Goal: Task Accomplishment & Management: Complete application form

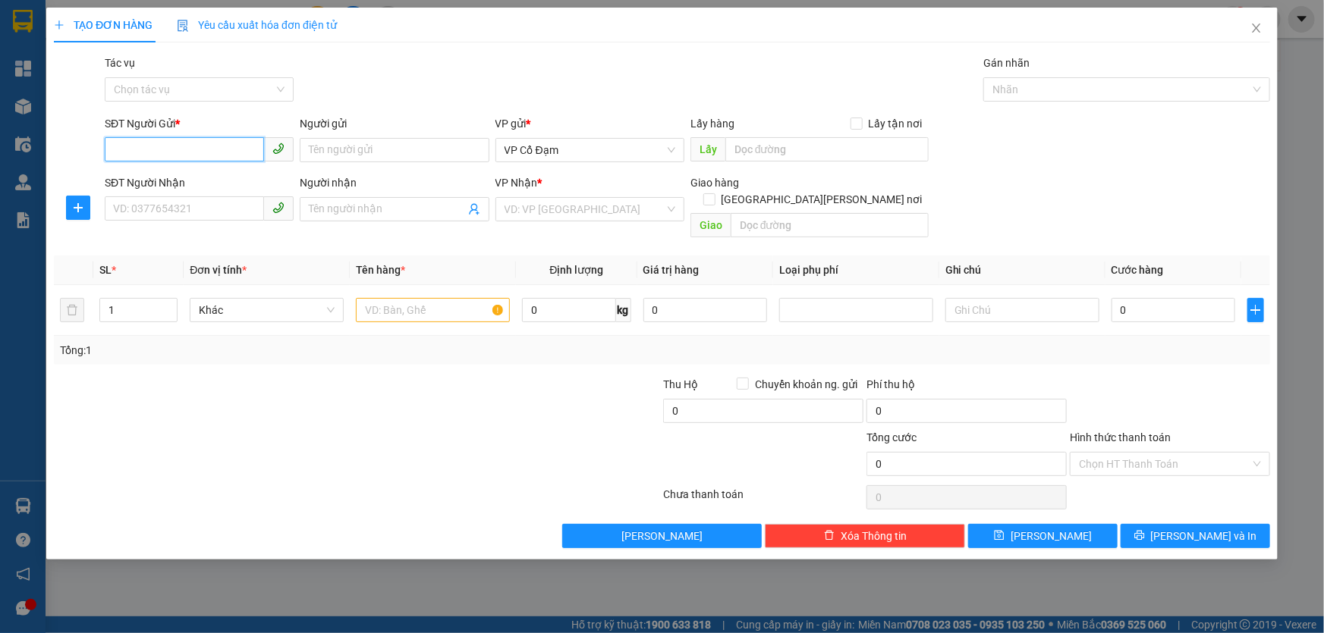
paste input "0929178678"
type input "0929178678"
paste input "0976799815"
type input "0976799815"
click at [640, 206] on input "search" at bounding box center [584, 209] width 160 height 23
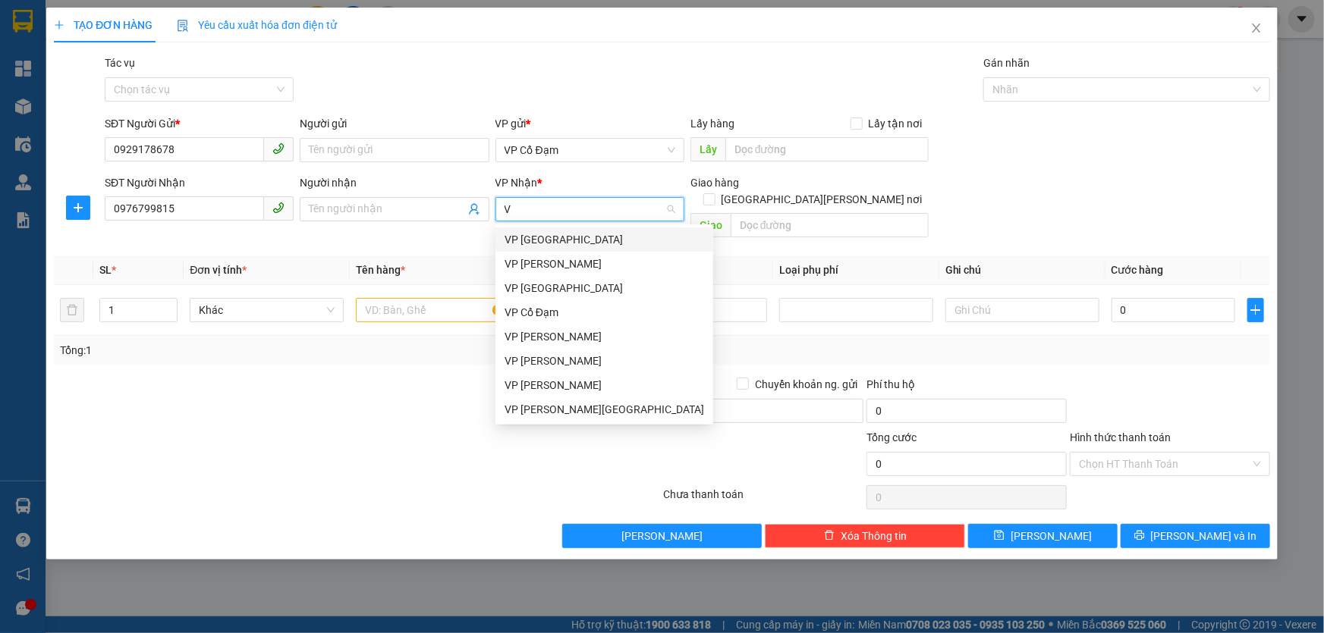
type input "VP"
click at [555, 261] on div "VP [PERSON_NAME]" at bounding box center [603, 264] width 199 height 17
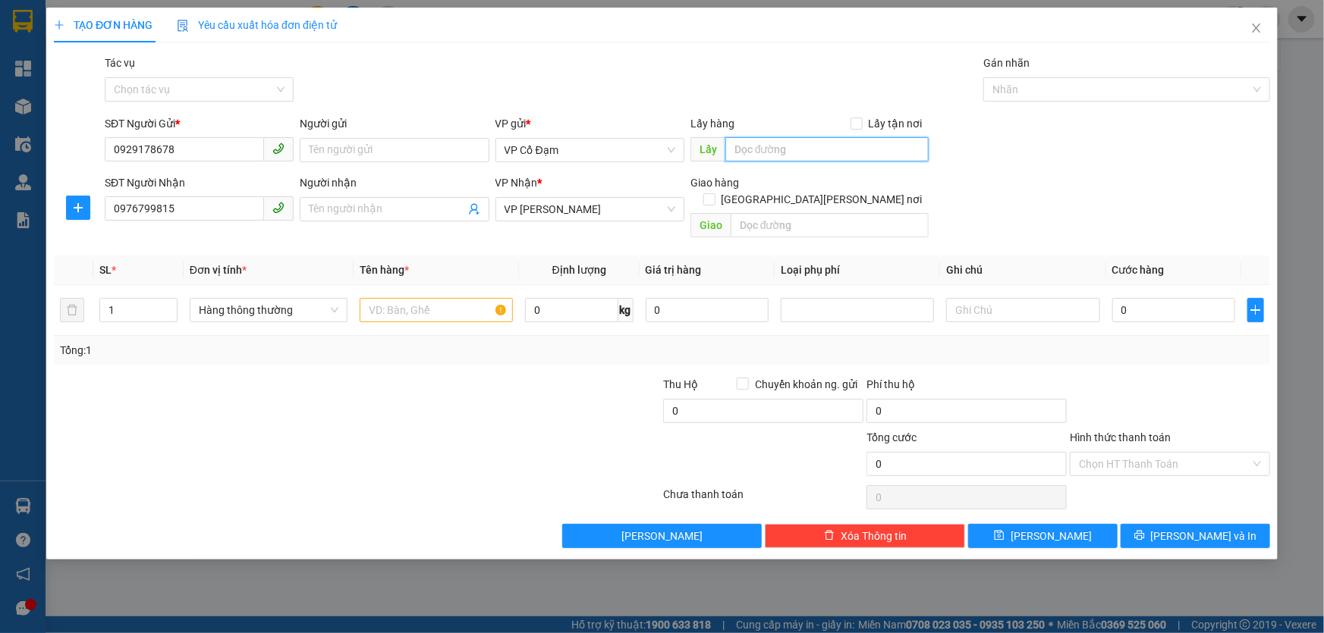
click at [770, 148] on input "text" at bounding box center [826, 149] width 203 height 24
click at [439, 298] on input "text" at bounding box center [436, 310] width 153 height 24
type input "1 KIỆN"
click at [795, 150] on input "text" at bounding box center [826, 149] width 203 height 24
type input "T LỘC"
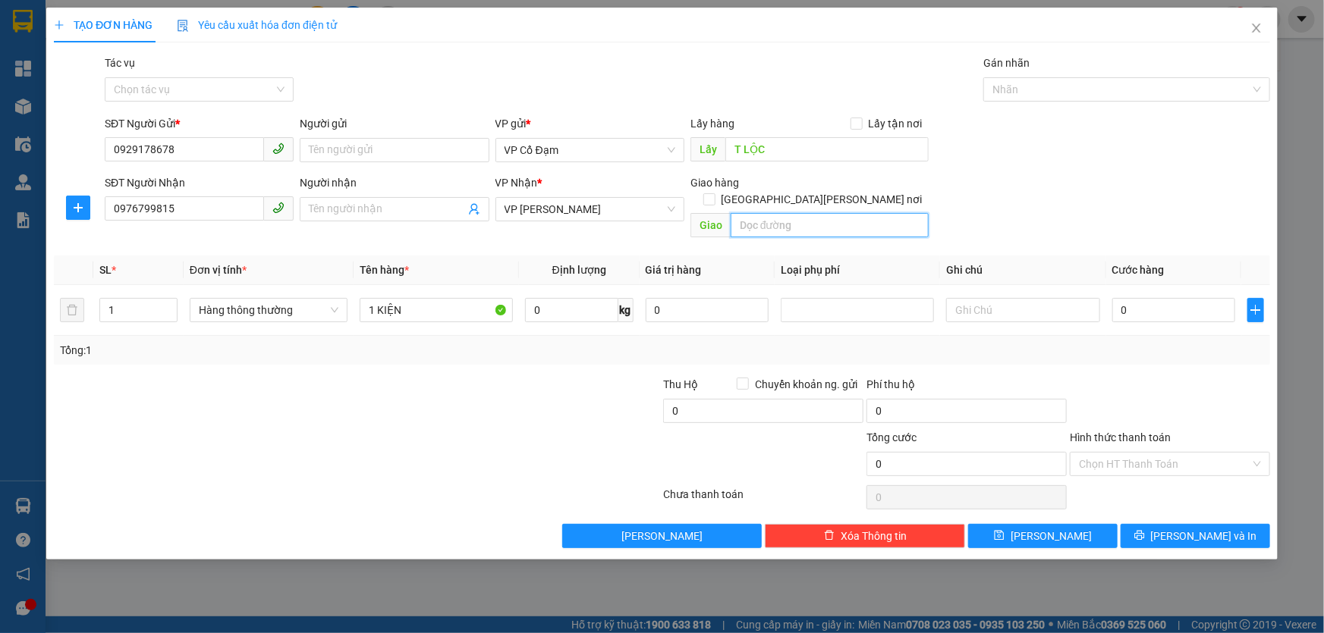
click at [771, 213] on input "text" at bounding box center [829, 225] width 198 height 24
type input "NN"
click at [1050, 524] on button "[PERSON_NAME]" at bounding box center [1042, 536] width 149 height 24
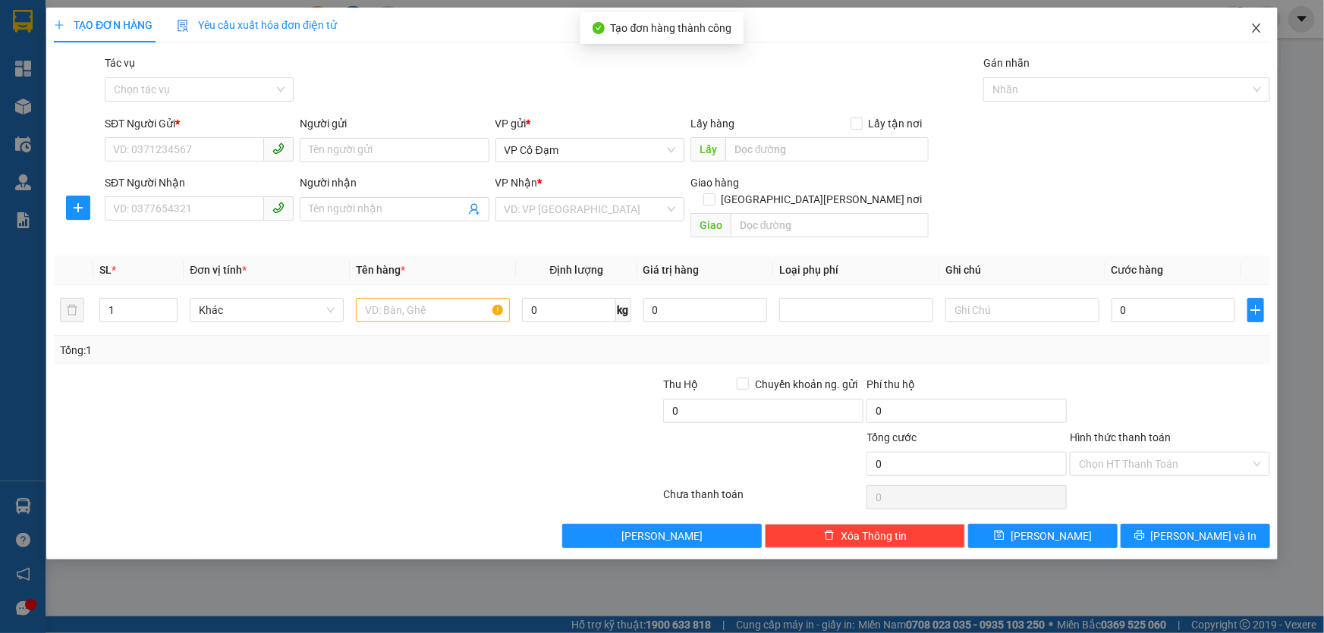
drag, startPoint x: 1252, startPoint y: 37, endPoint x: 1184, endPoint y: 7, distance: 74.7
click at [1252, 36] on span "Close" at bounding box center [1256, 29] width 42 height 42
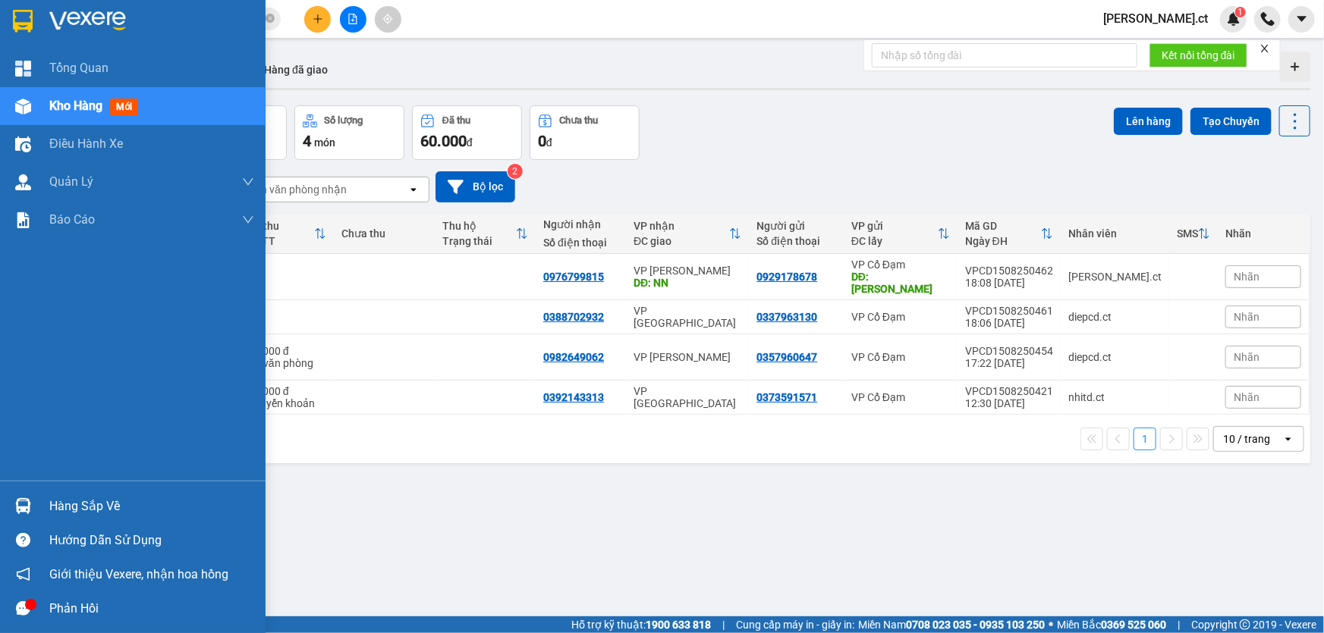
click at [107, 105] on div "Kho hàng mới" at bounding box center [96, 105] width 95 height 19
click at [118, 104] on span "mới" at bounding box center [124, 107] width 28 height 17
click at [129, 106] on span "mới" at bounding box center [124, 107] width 28 height 17
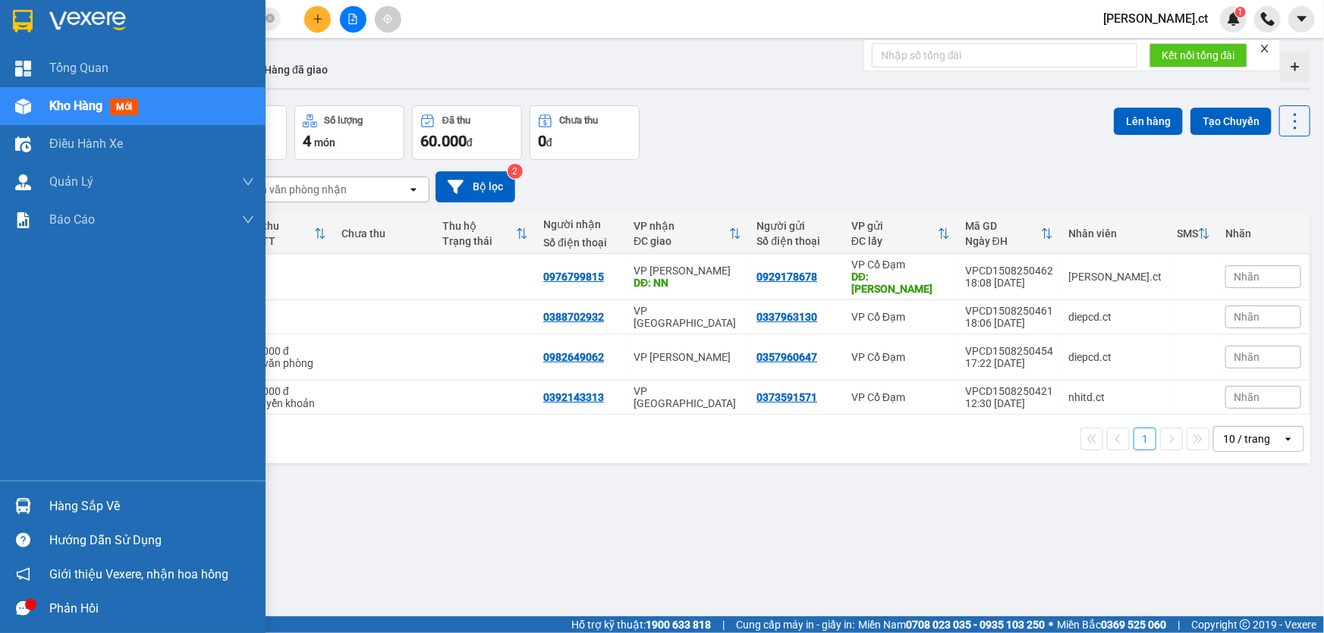
click at [129, 106] on span "mới" at bounding box center [124, 107] width 28 height 17
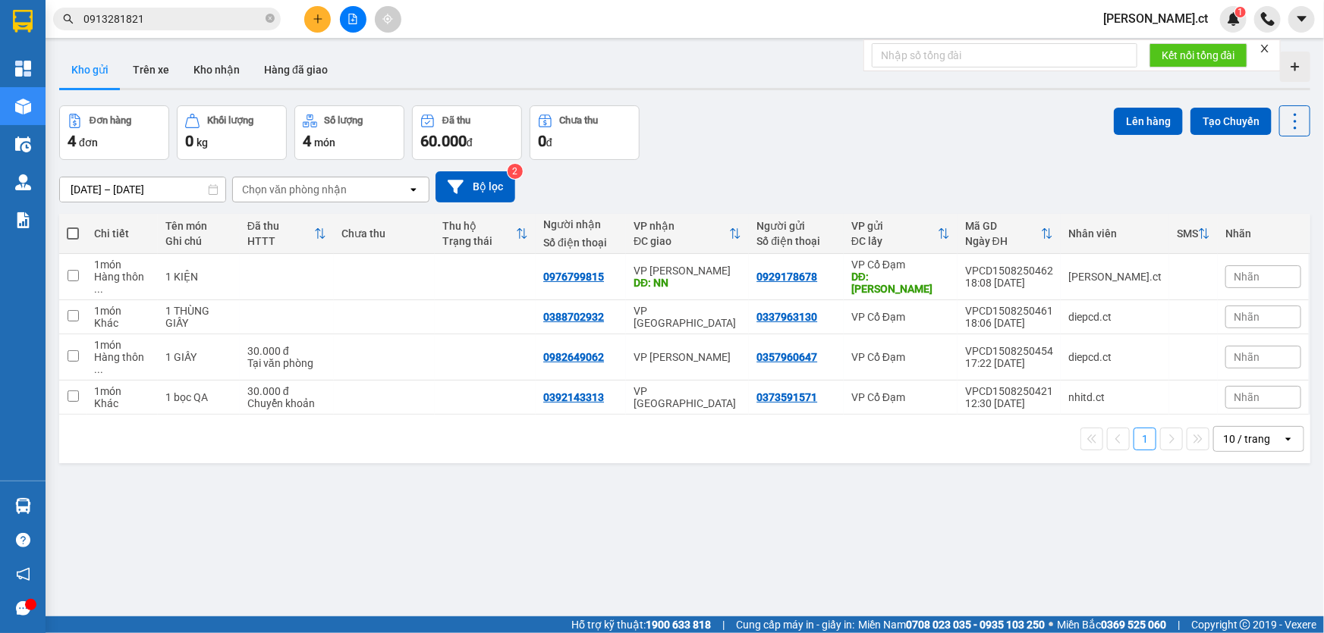
click at [769, 151] on div "Đơn hàng 4 đơn [PERSON_NAME] 0 kg Số [PERSON_NAME] 4 món Đã thu 60.000 [PERSON_…" at bounding box center [684, 132] width 1251 height 55
click at [74, 270] on input "checkbox" at bounding box center [73, 275] width 11 height 11
checkbox input "true"
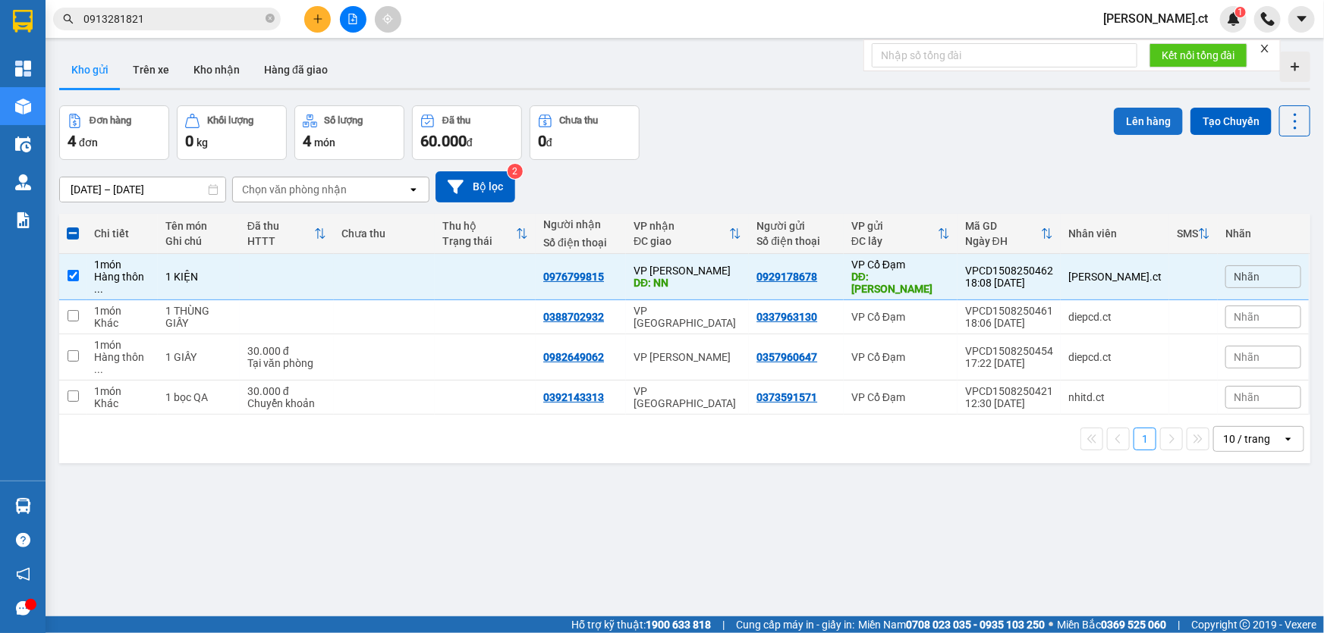
click at [1132, 124] on button "Lên hàng" at bounding box center [1148, 121] width 69 height 27
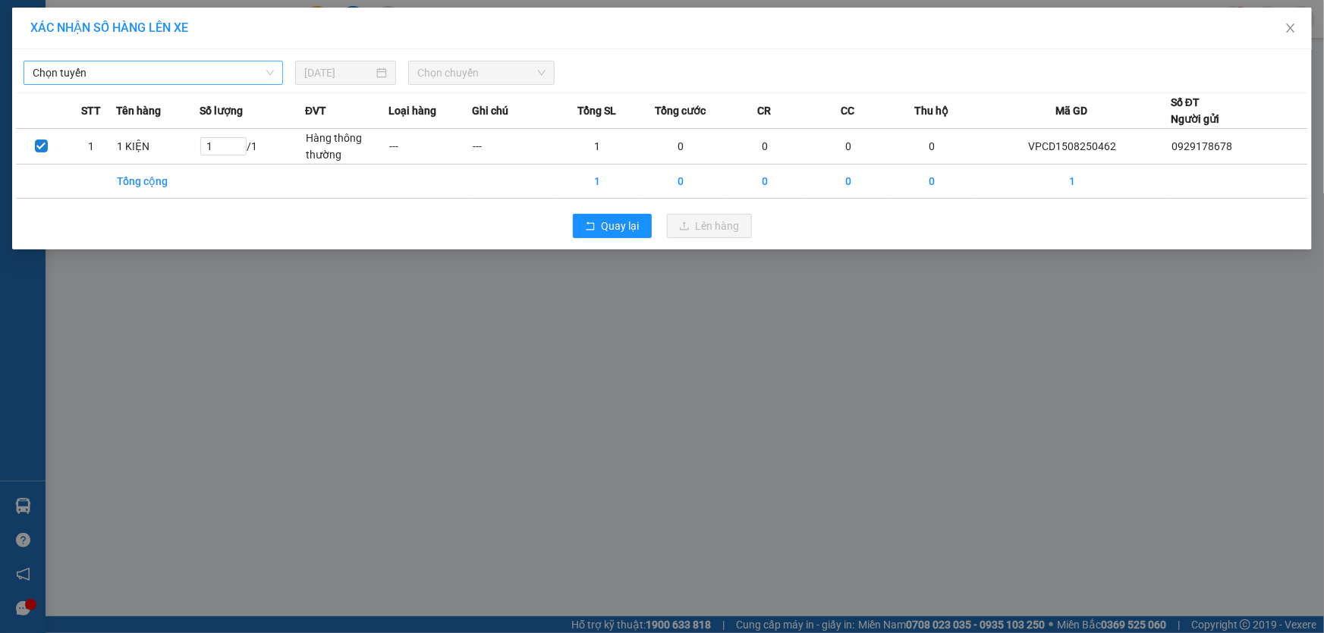
click at [172, 73] on span "Chọn tuyến" at bounding box center [153, 72] width 241 height 23
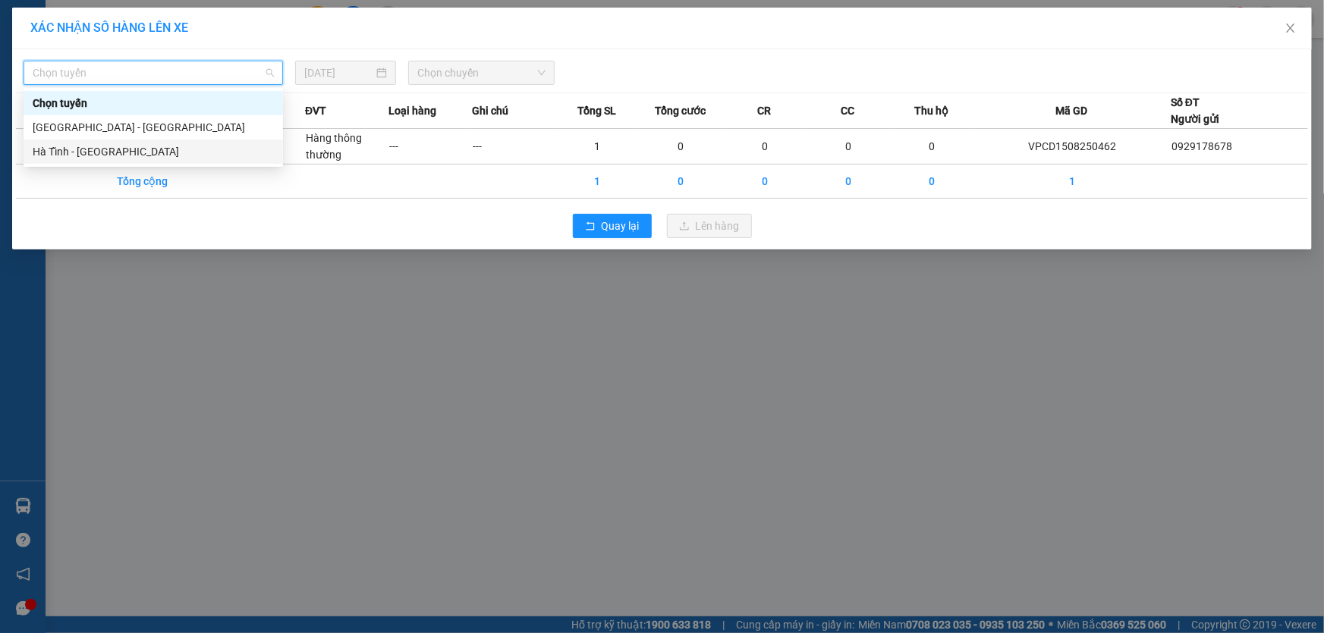
click at [152, 151] on div "Hà Tĩnh - [GEOGRAPHIC_DATA]" at bounding box center [153, 151] width 241 height 17
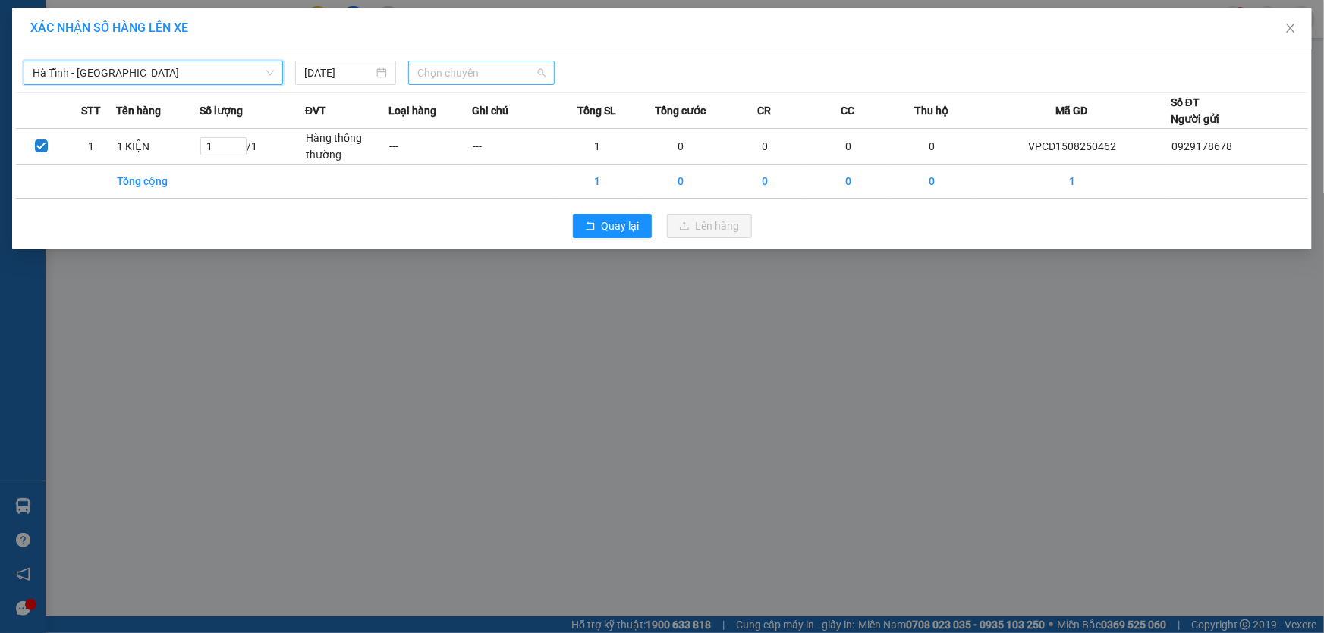
click at [498, 81] on span "Chọn chuyến" at bounding box center [481, 72] width 128 height 23
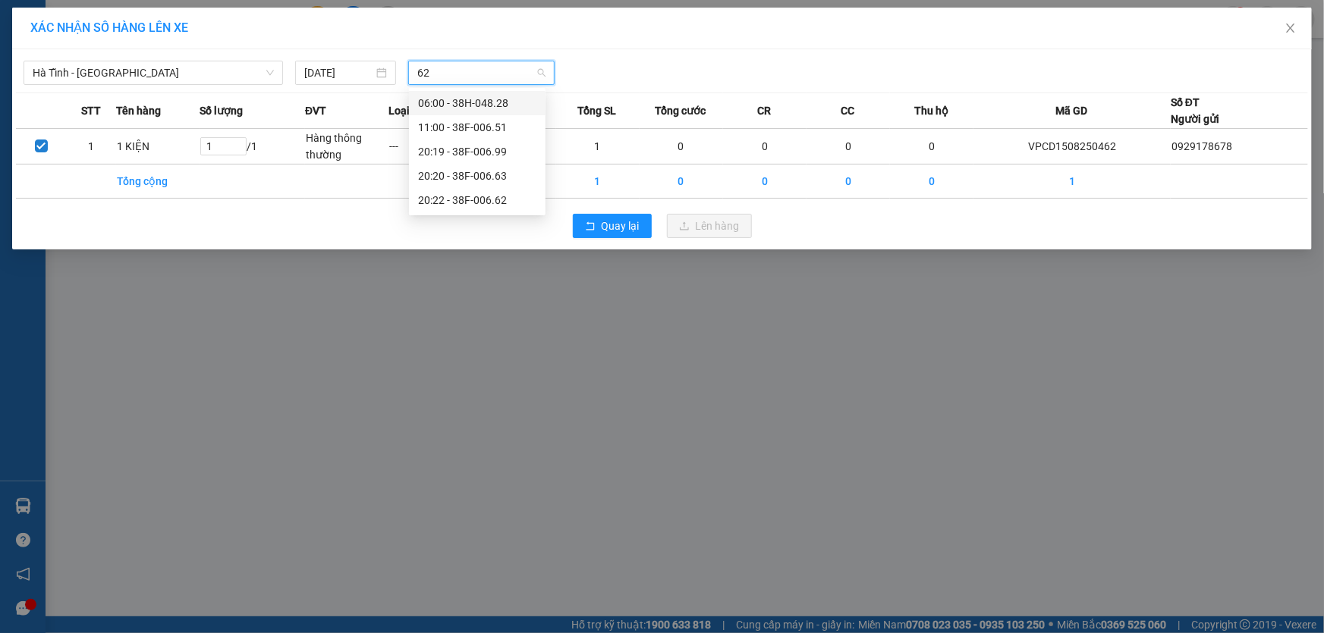
type input "622"
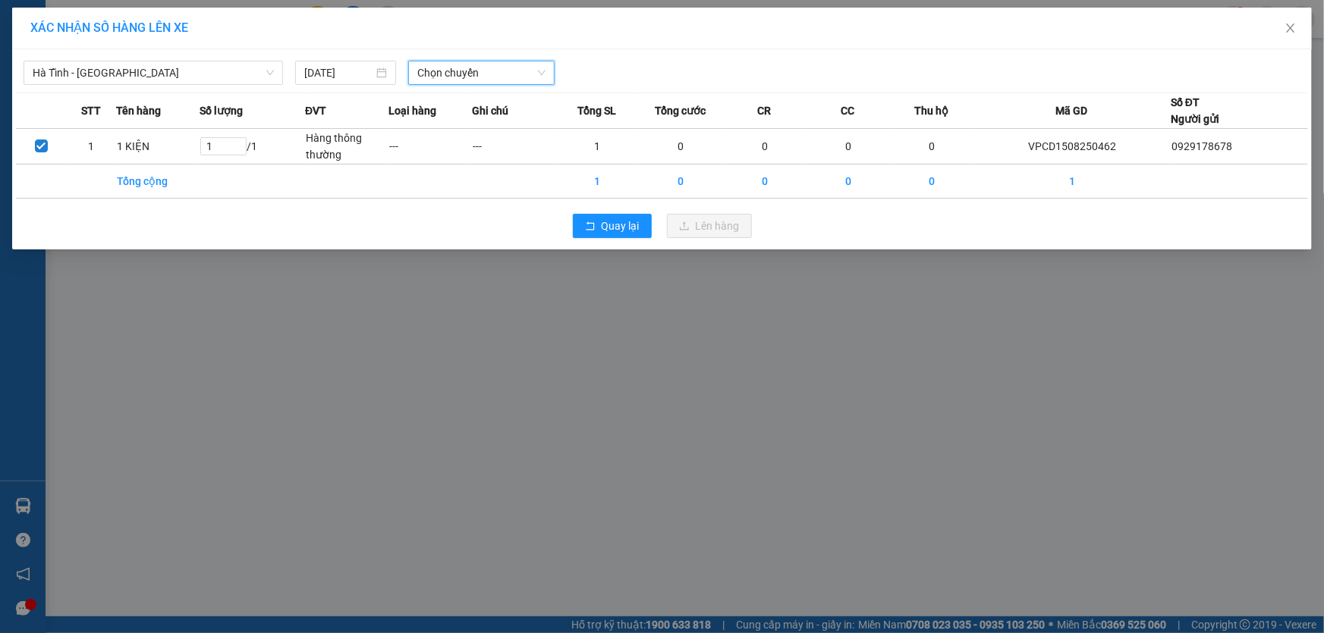
click at [476, 83] on div "Chọn chuyến" at bounding box center [481, 73] width 146 height 24
click at [325, 62] on div "[DATE]" at bounding box center [345, 73] width 101 height 24
click at [486, 74] on span "Chọn chuyến" at bounding box center [481, 72] width 128 height 23
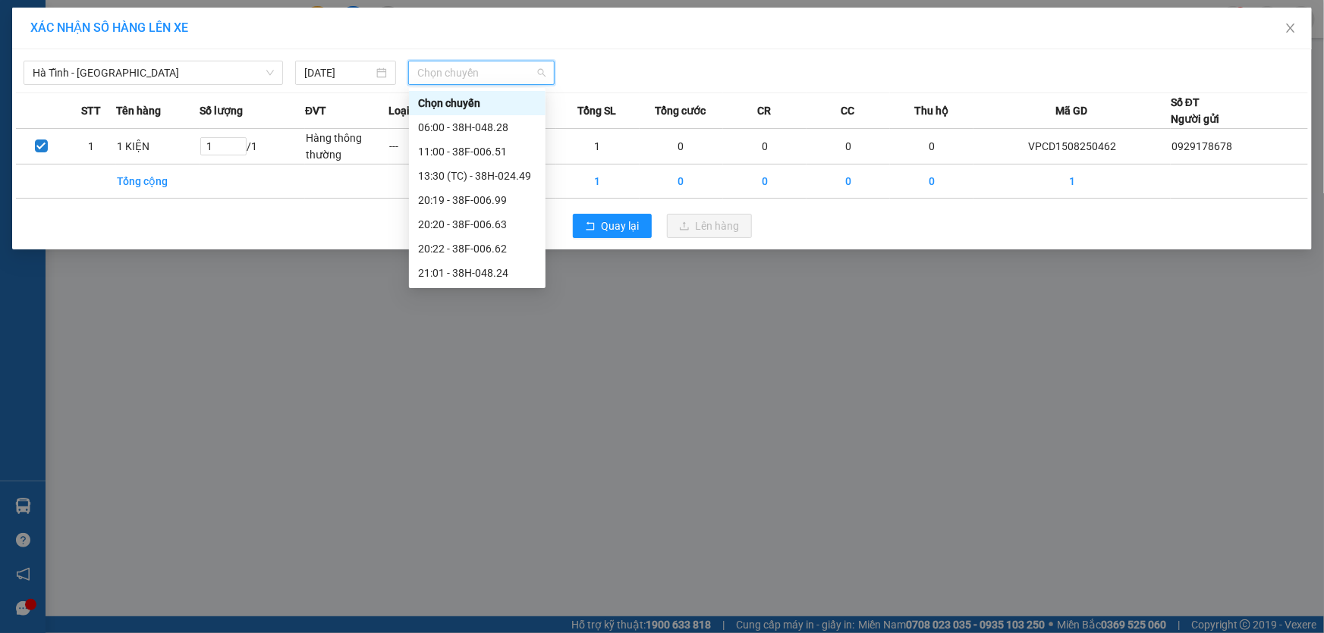
type input "6"
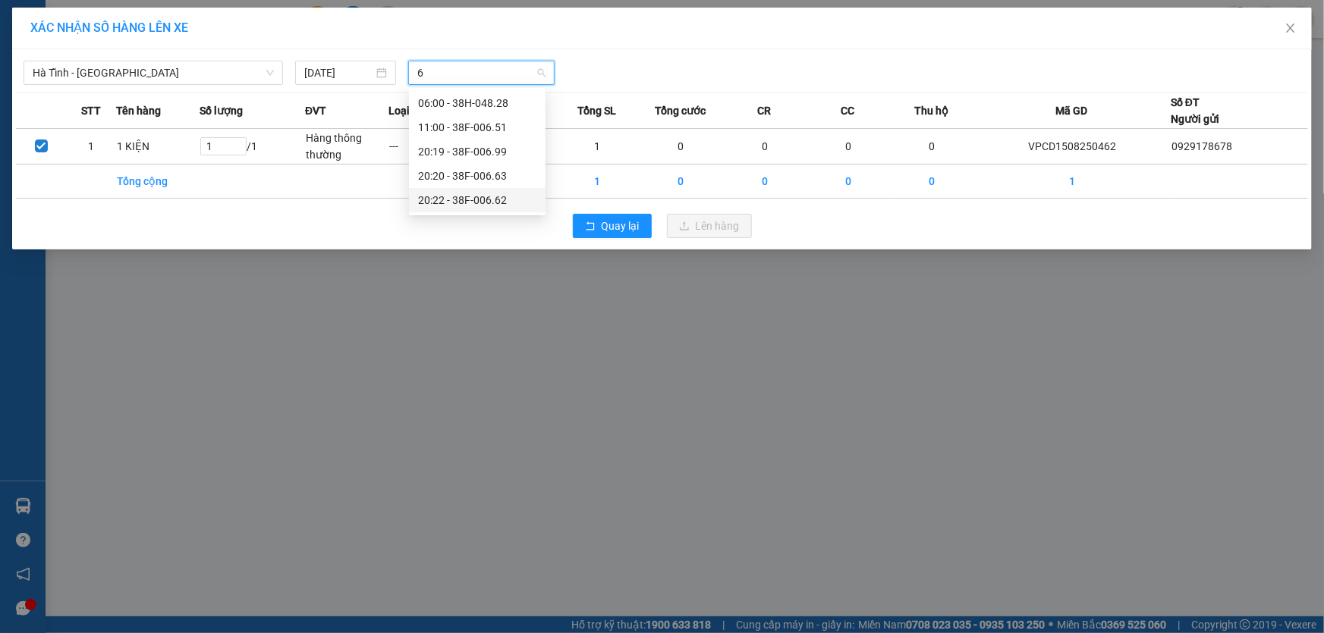
click at [466, 205] on div "20:22 - 38F-006.62" at bounding box center [477, 200] width 118 height 17
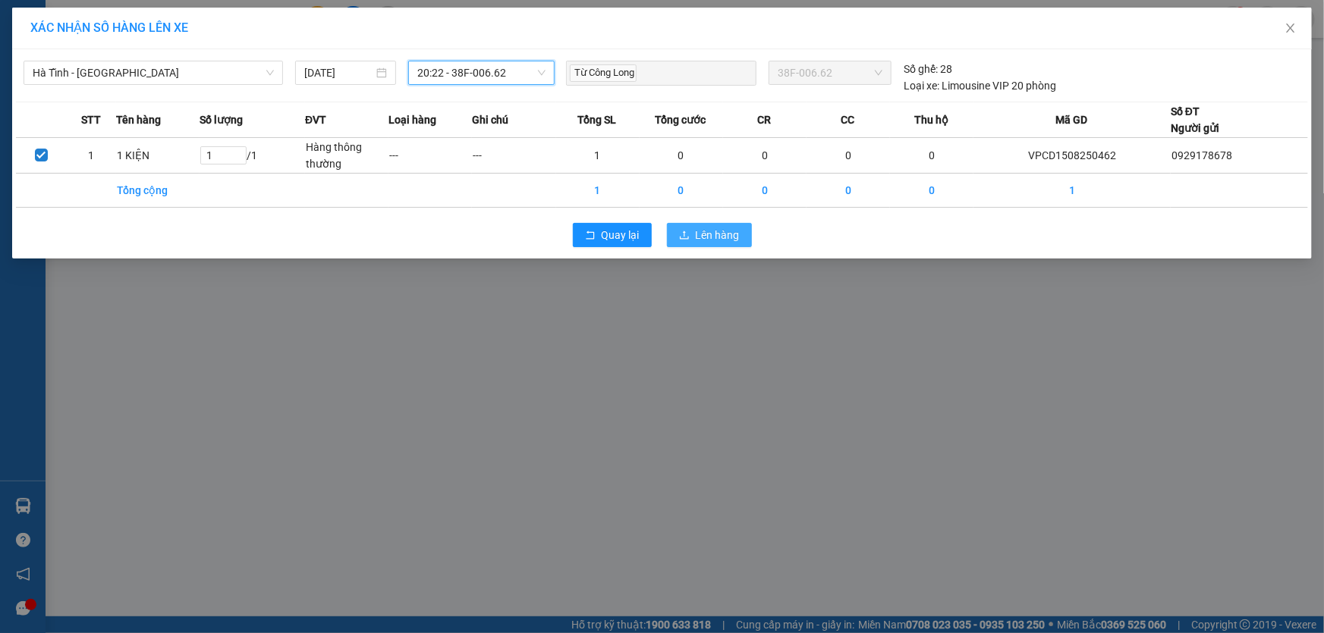
click at [698, 240] on span "Lên hàng" at bounding box center [718, 235] width 44 height 17
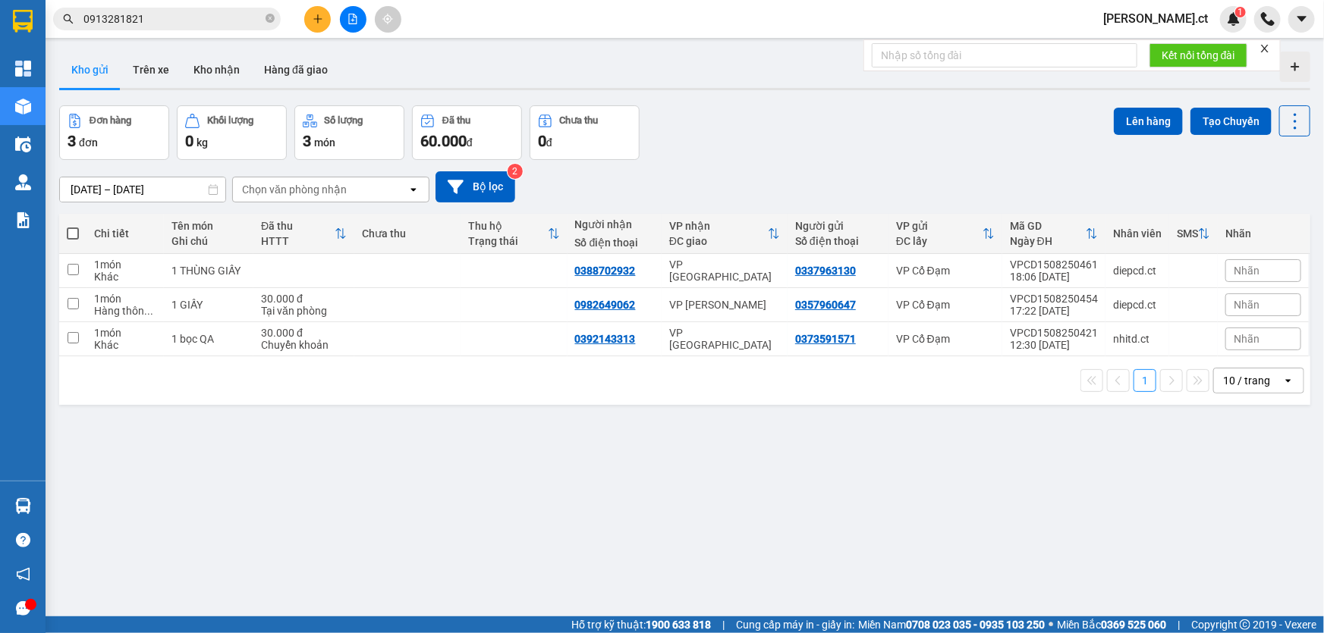
click at [220, 11] on input "0913281821" at bounding box center [172, 19] width 179 height 17
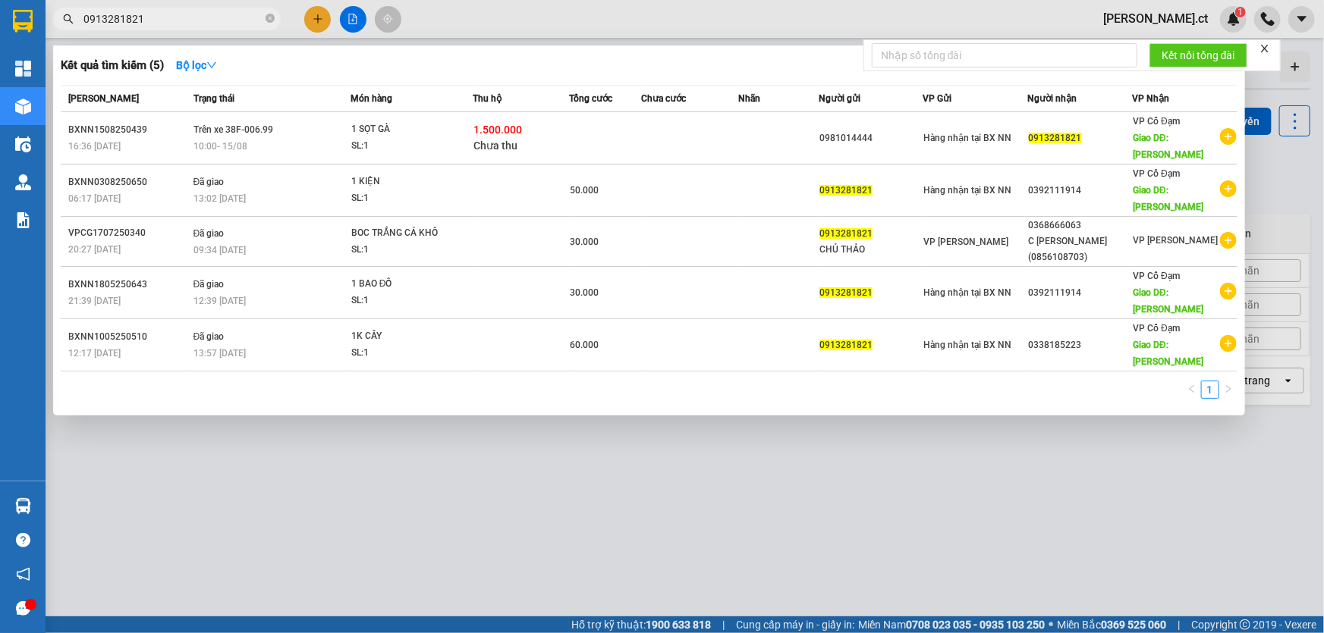
click at [220, 11] on input "0913281821" at bounding box center [172, 19] width 179 height 17
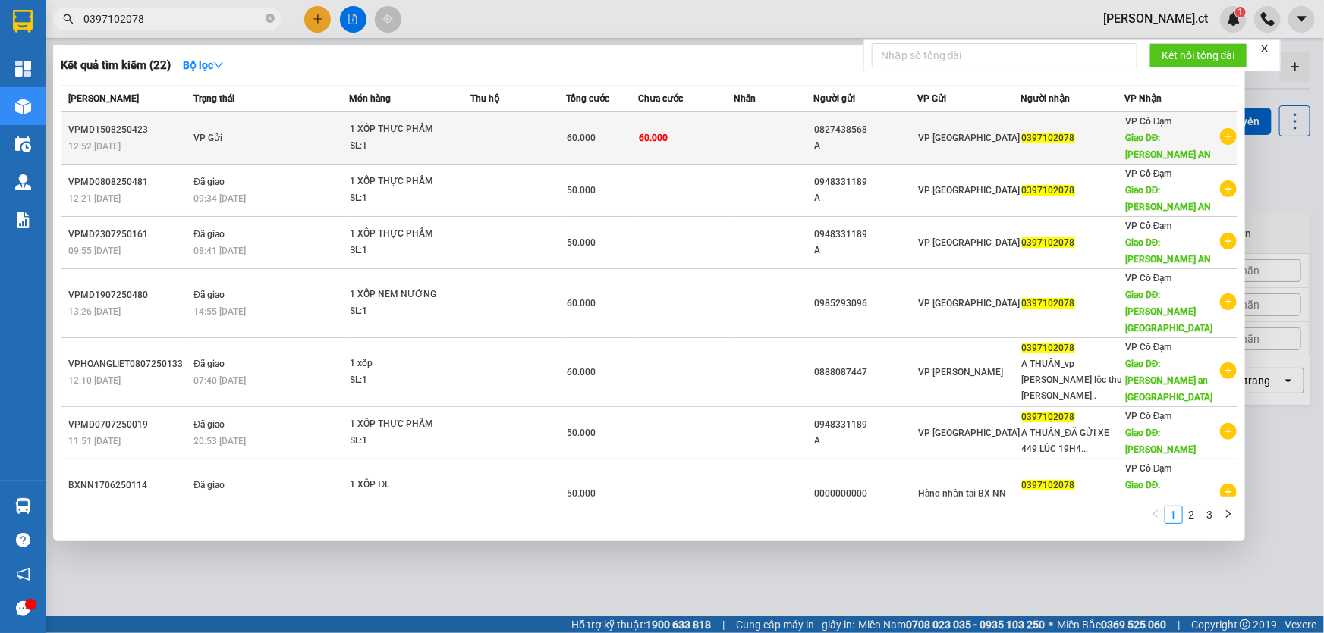
type input "0397102078"
click at [877, 138] on div "A" at bounding box center [865, 146] width 102 height 16
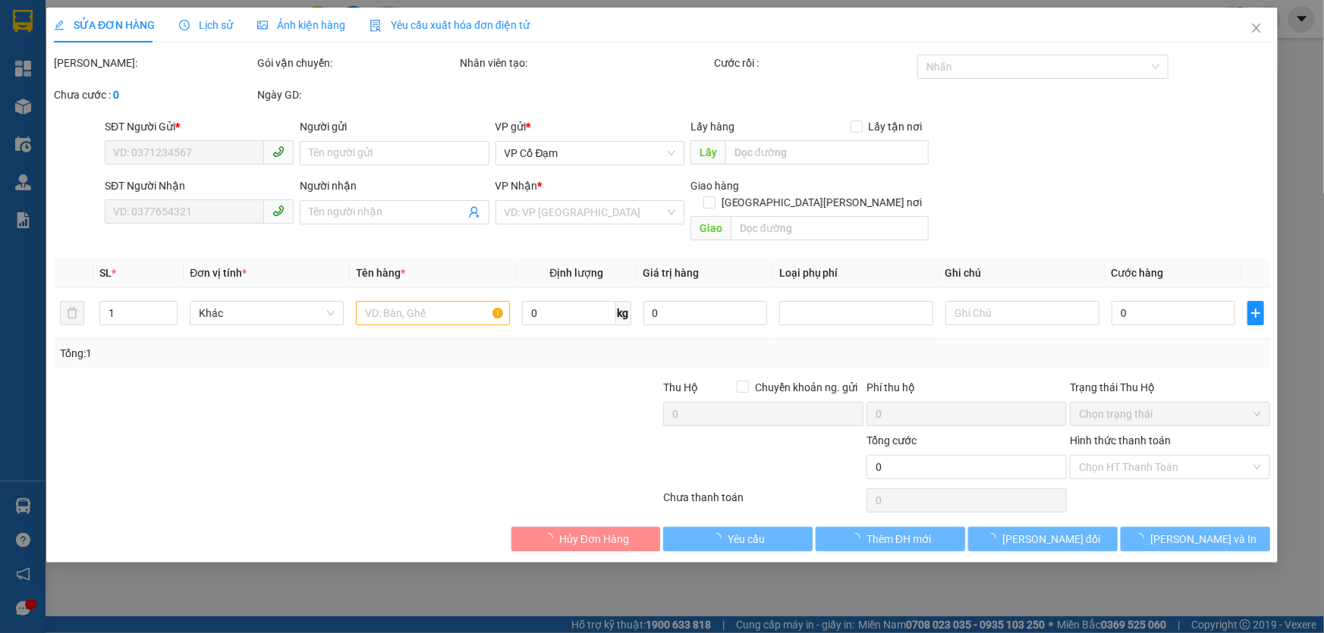
type input "0827438568"
type input "A"
type input "0397102078"
type input "BÌNH AN"
type input "60.000"
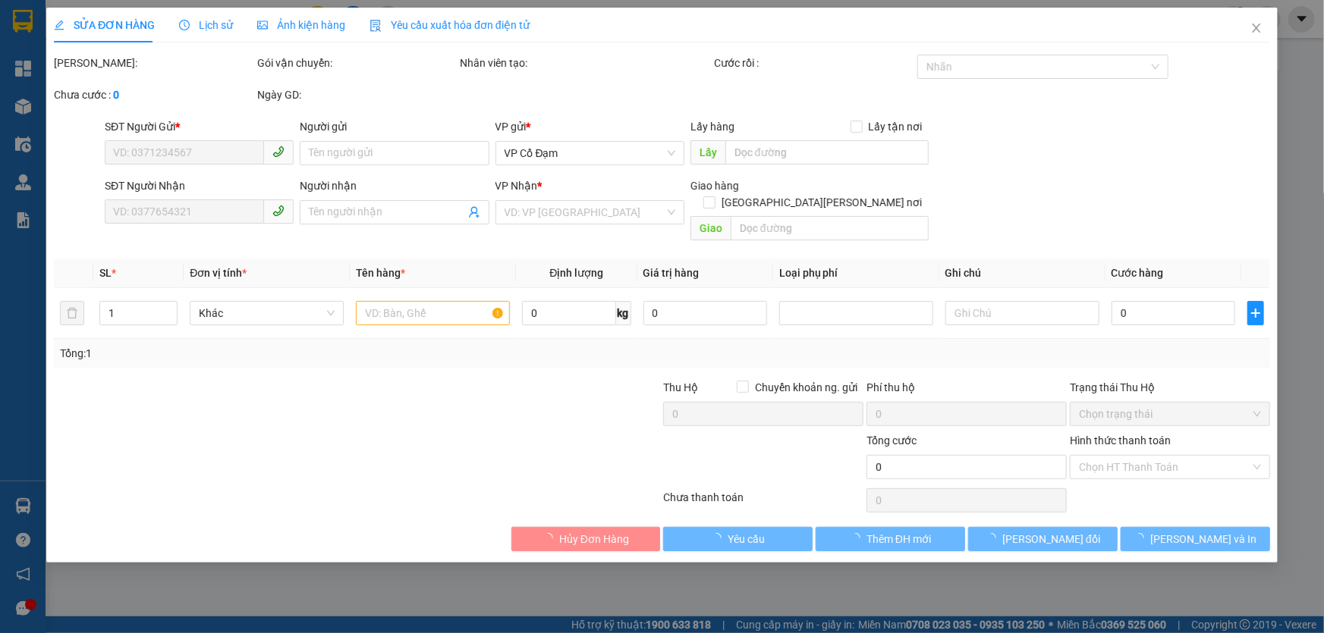
type input "60.000"
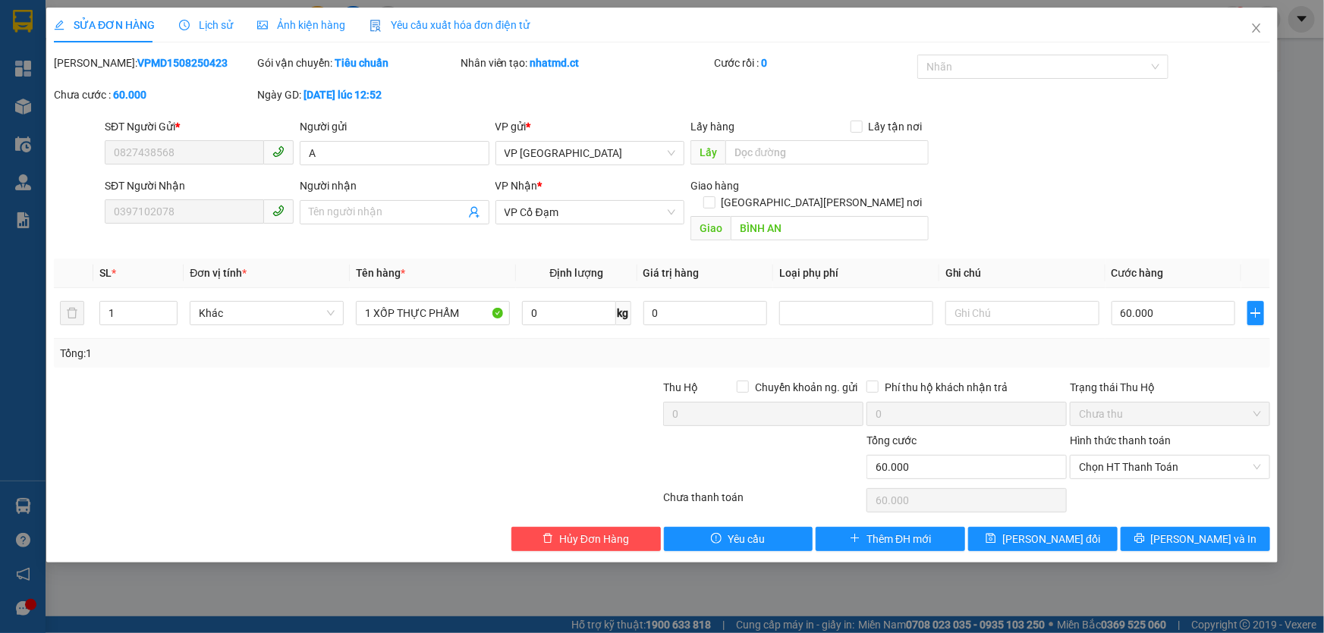
click at [204, 25] on span "Lịch sử" at bounding box center [206, 25] width 54 height 12
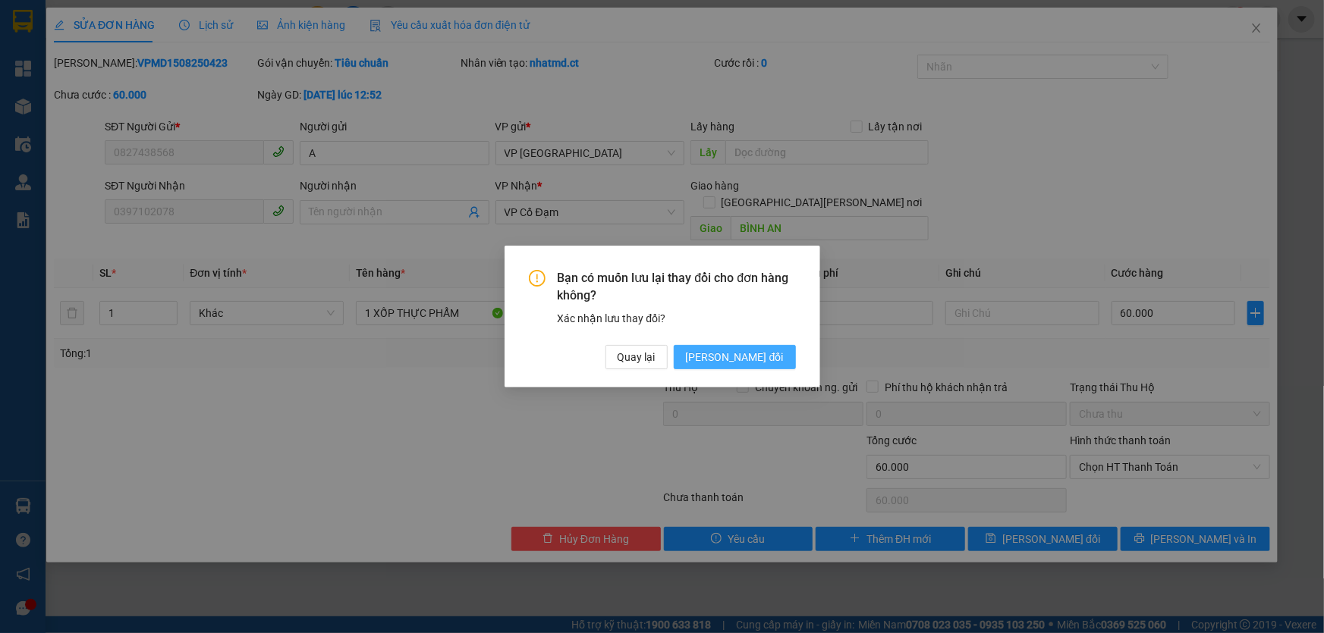
click at [730, 363] on span "[PERSON_NAME] đổi" at bounding box center [735, 357] width 98 height 17
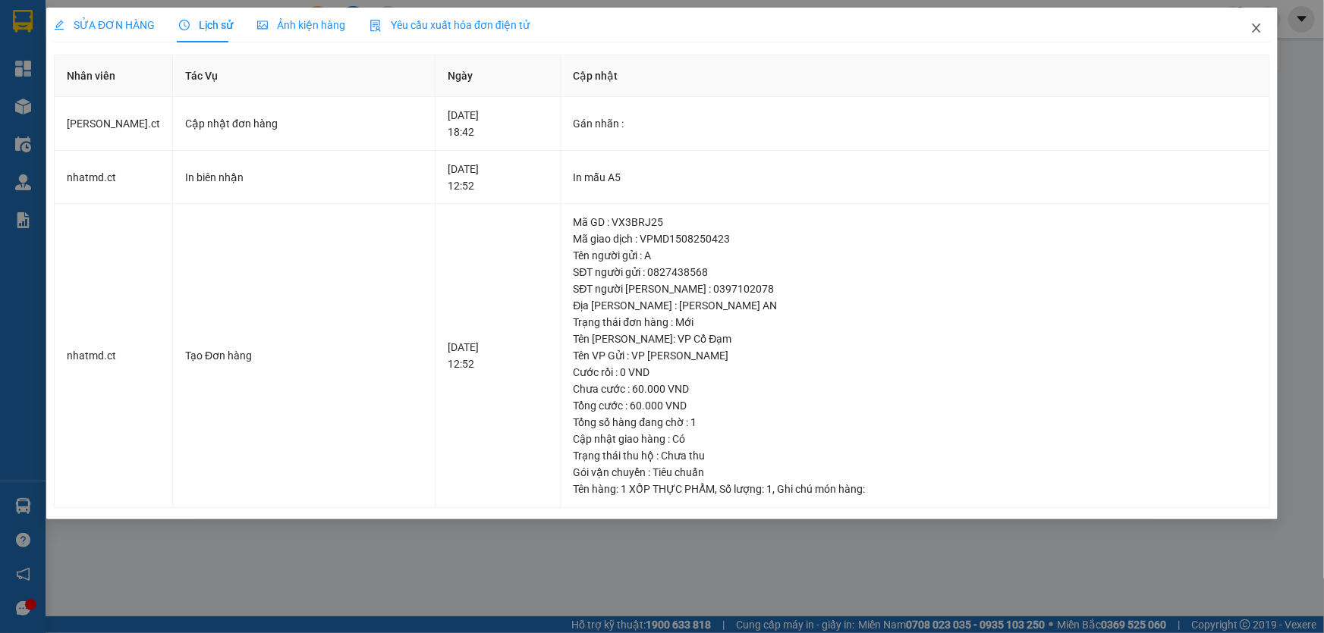
click at [1258, 33] on icon "close" at bounding box center [1256, 28] width 12 height 12
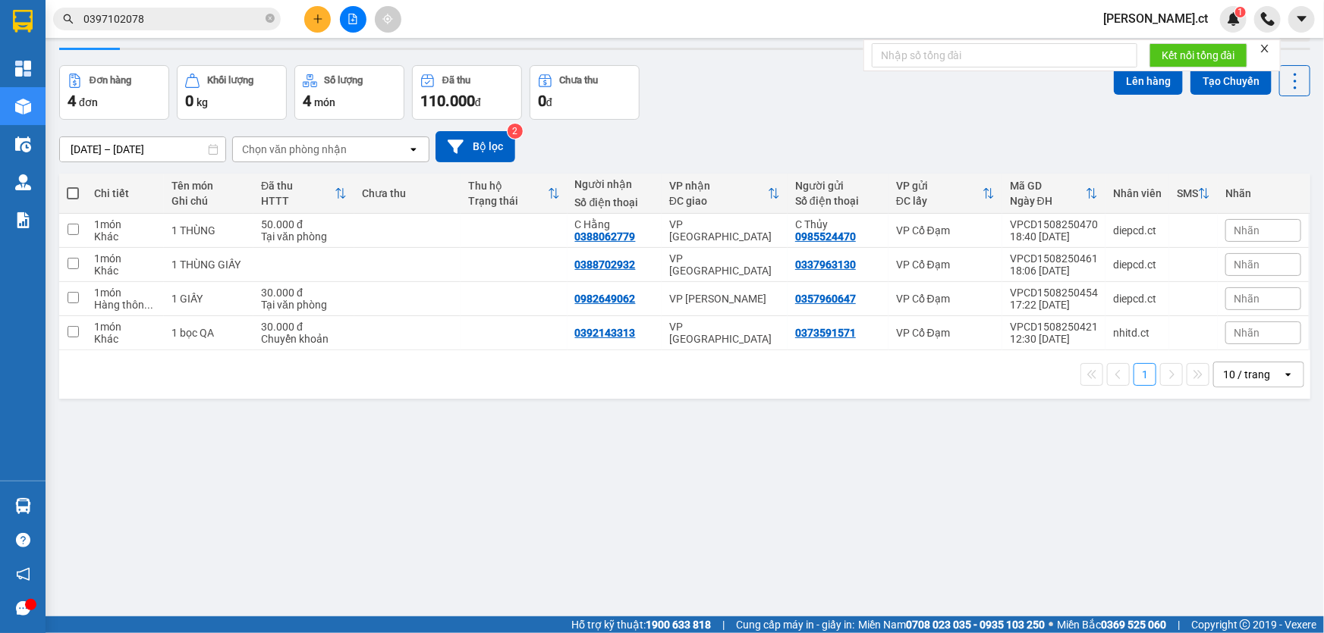
scroll to position [68, 0]
